Goal: Information Seeking & Learning: Find specific page/section

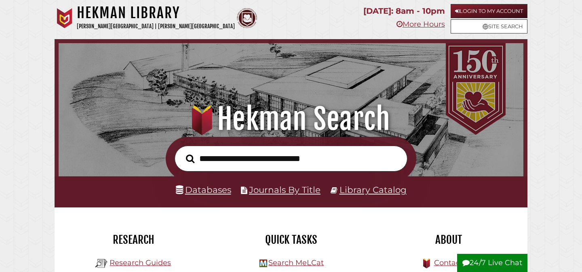
scroll to position [154, 461]
click at [488, 13] on link "Login to My Account" at bounding box center [489, 11] width 77 height 14
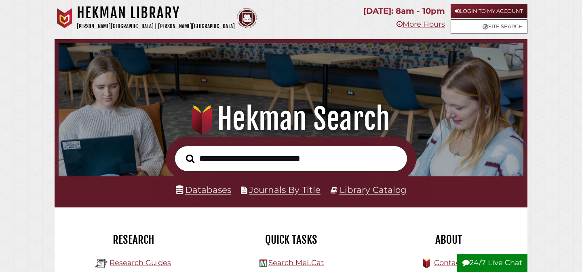
scroll to position [154, 461]
click at [474, 13] on link "Login to My Account" at bounding box center [489, 11] width 77 height 14
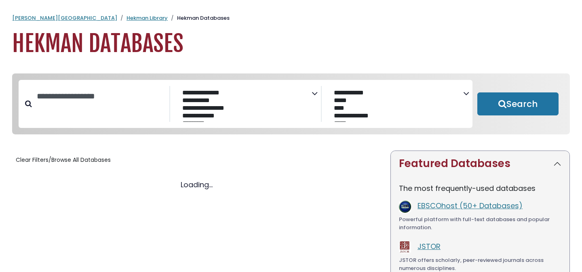
select select "Database Subject Filter"
select select "Database Vendors Filter"
select select "Database Subject Filter"
select select "Database Vendors Filter"
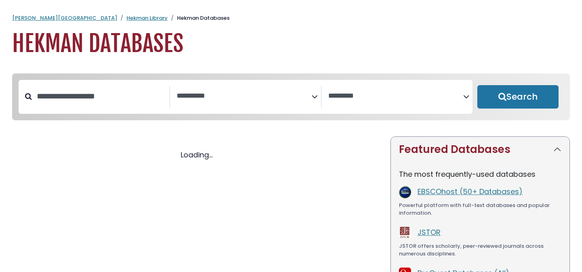
select select "Database Subject Filter"
select select "Database Vendors Filter"
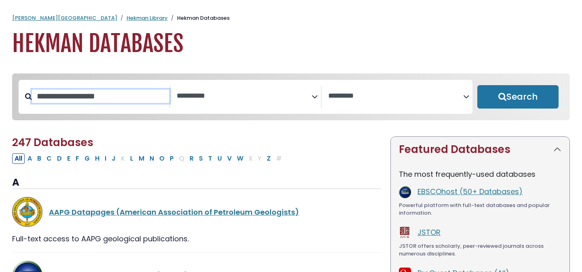
click at [113, 103] on input "Search database by title or keyword" at bounding box center [100, 96] width 137 height 13
click at [185, 97] on textarea "Search" at bounding box center [244, 96] width 135 height 8
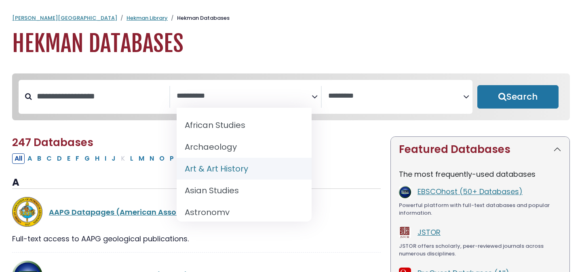
select select "*****"
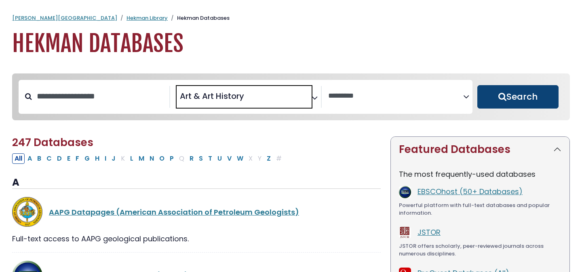
click at [544, 93] on button "Search" at bounding box center [517, 96] width 81 height 23
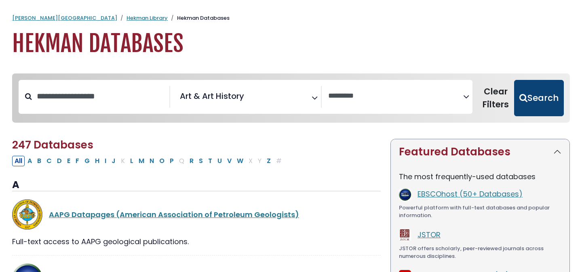
select select "Database Vendors Filter"
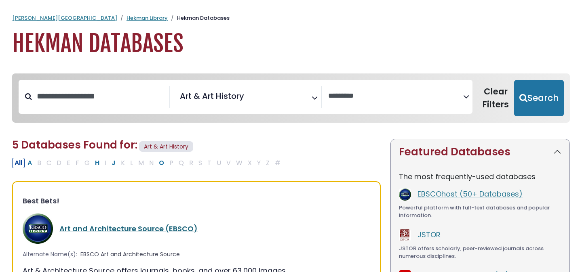
click at [92, 228] on link "Art and Architecture Source (EBSCO)" at bounding box center [128, 229] width 138 height 10
